Goal: Information Seeking & Learning: Stay updated

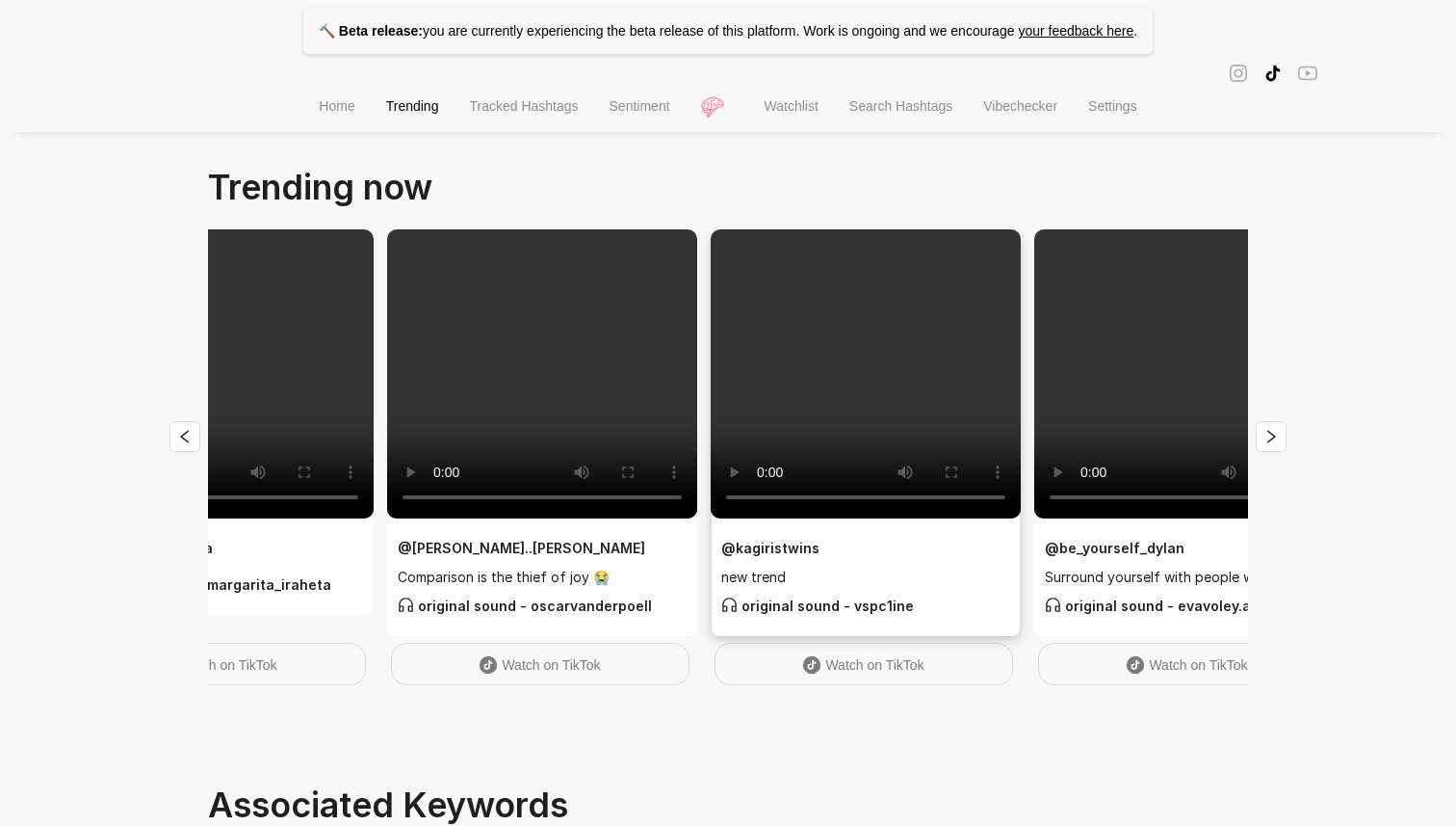
scroll to position [438, 0]
